Goal: Task Accomplishment & Management: Manage account settings

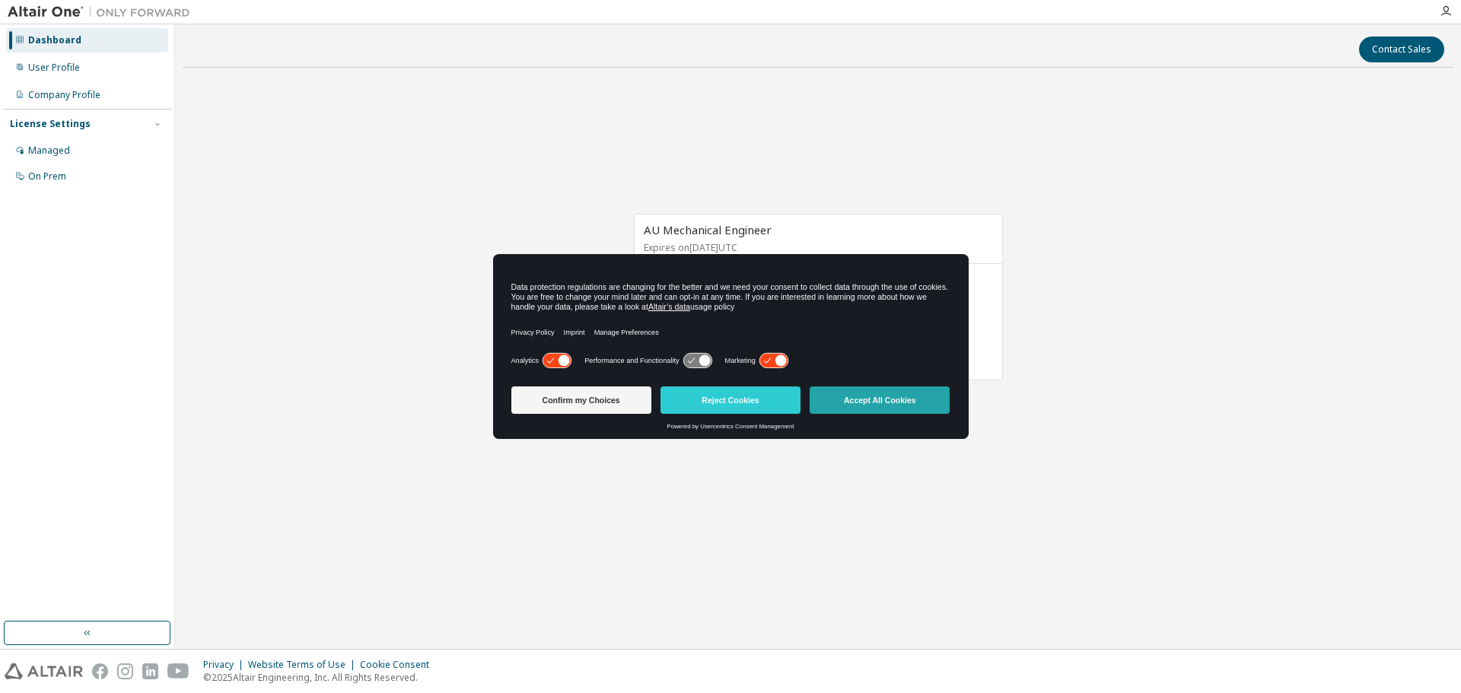
click at [881, 408] on button "Accept All Cookies" at bounding box center [880, 400] width 140 height 27
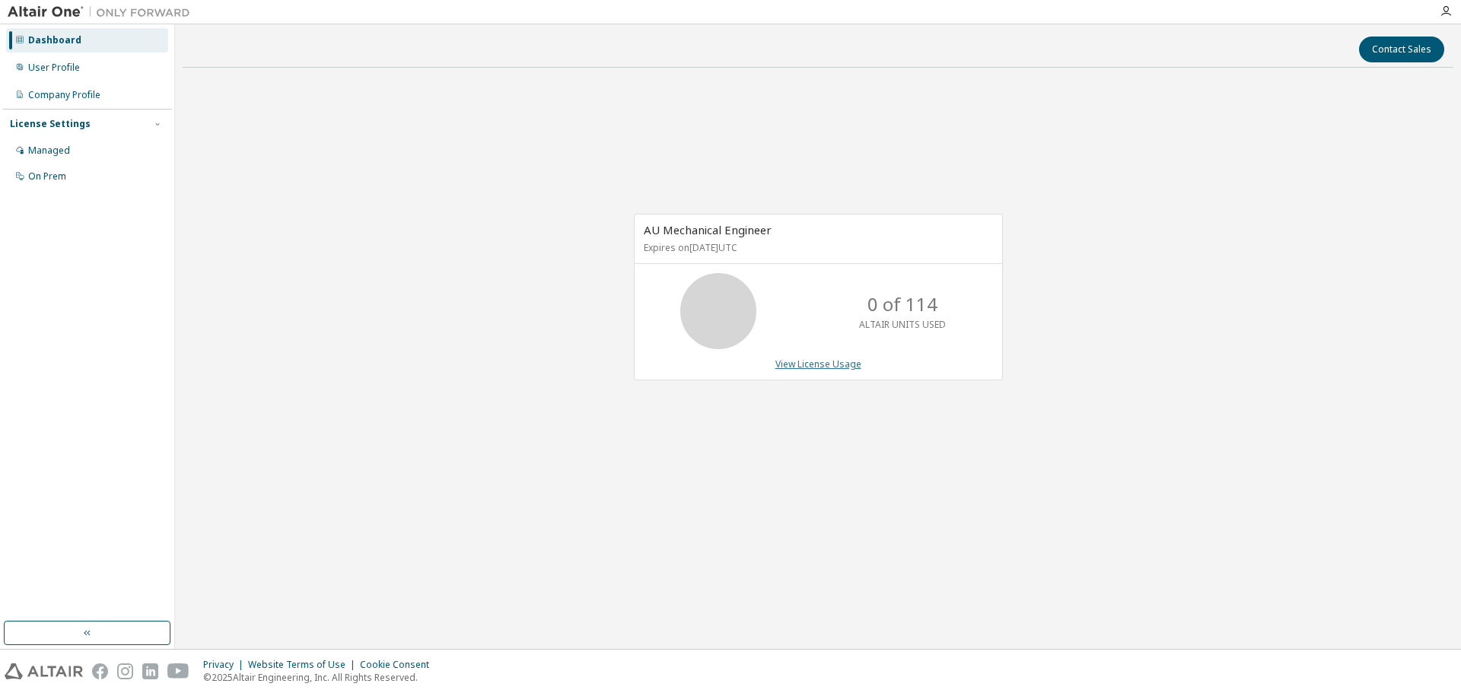
click at [858, 367] on link "View License Usage" at bounding box center [819, 364] width 86 height 13
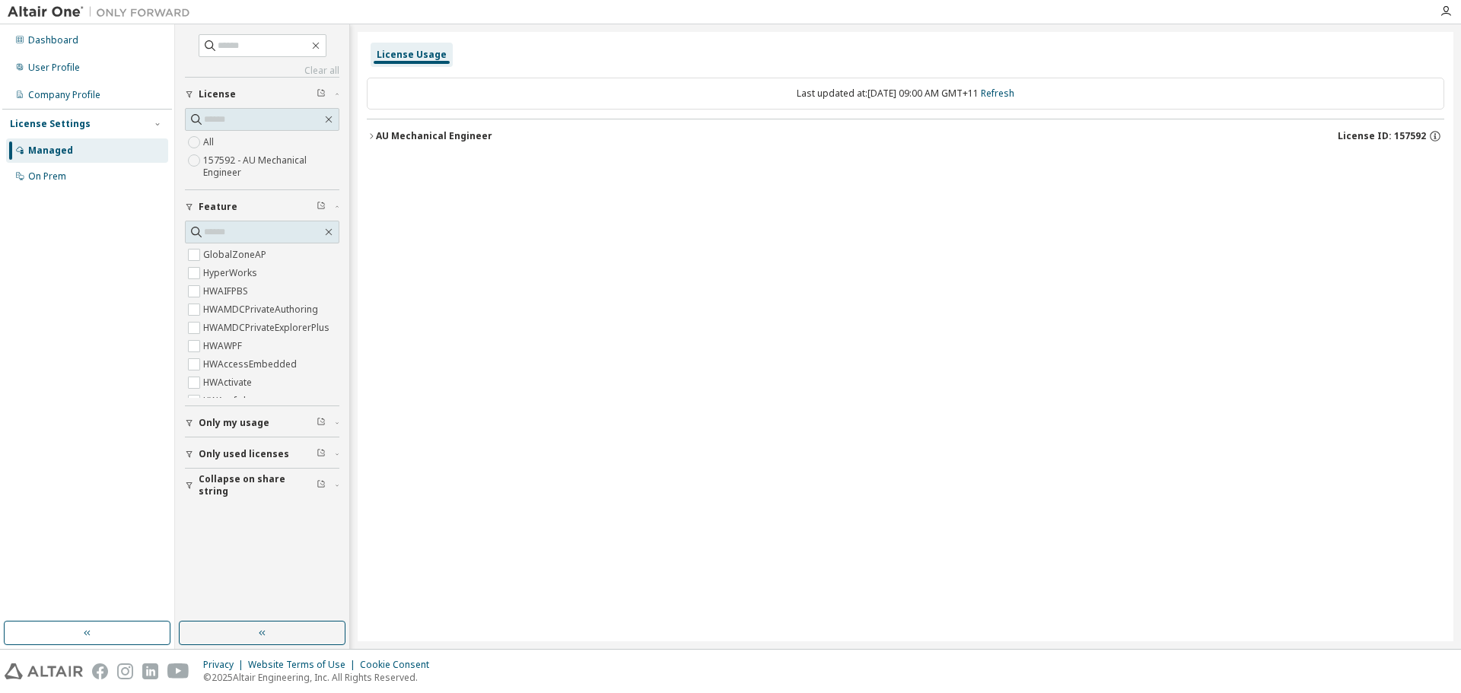
click at [371, 132] on icon "button" at bounding box center [371, 136] width 9 height 9
click at [254, 458] on span "Only used licenses" at bounding box center [244, 454] width 91 height 12
